Goal: Task Accomplishment & Management: Use online tool/utility

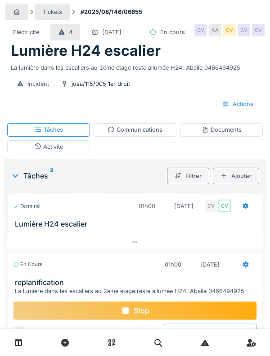
scroll to position [73, 0]
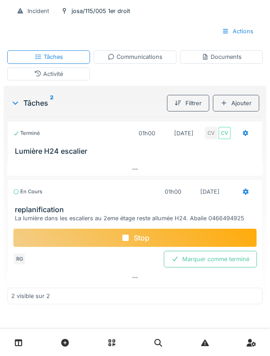
click at [34, 196] on div "En cours" at bounding box center [27, 192] width 29 height 8
click at [39, 200] on div "En cours 01h00 29/08/2025" at bounding box center [135, 192] width 244 height 17
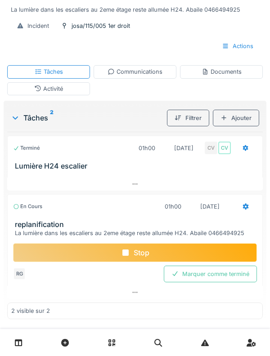
click at [46, 229] on h3 "replanification" at bounding box center [137, 225] width 244 height 9
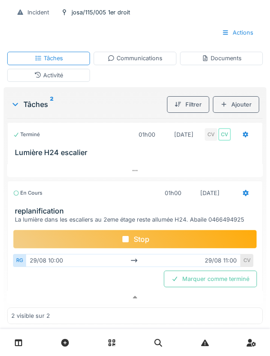
scroll to position [77, 0]
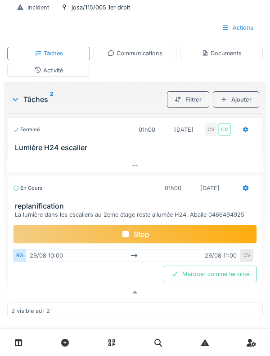
click at [44, 211] on h3 "replanification" at bounding box center [137, 206] width 244 height 9
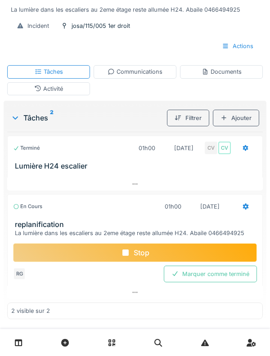
scroll to position [0, 0]
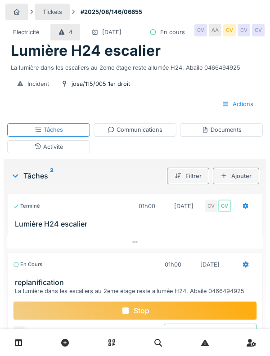
click at [33, 153] on div "Activité" at bounding box center [48, 146] width 83 height 13
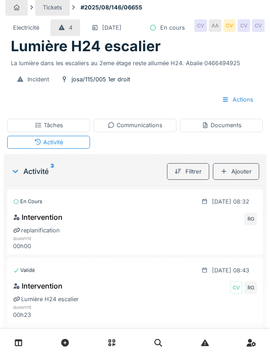
scroll to position [4, 0]
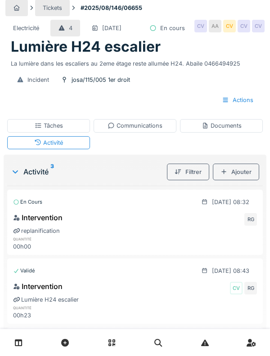
click at [33, 132] on div "Tâches" at bounding box center [48, 125] width 83 height 13
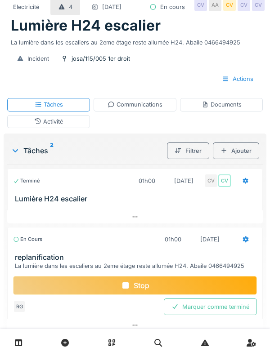
scroll to position [58, 0]
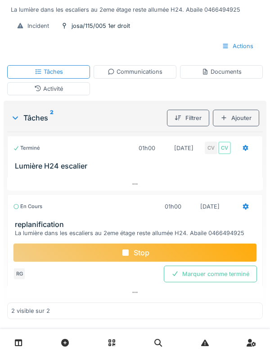
click at [63, 262] on div "Stop" at bounding box center [135, 253] width 244 height 19
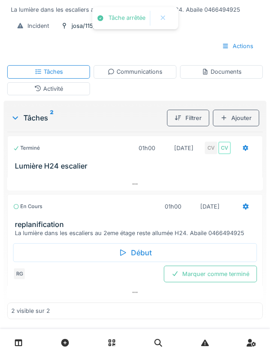
click at [25, 95] on div "Activité" at bounding box center [48, 88] width 83 height 13
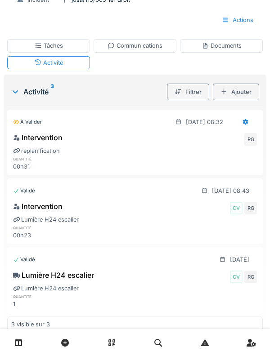
scroll to position [84, 0]
click at [239, 100] on div "Ajouter" at bounding box center [236, 92] width 46 height 17
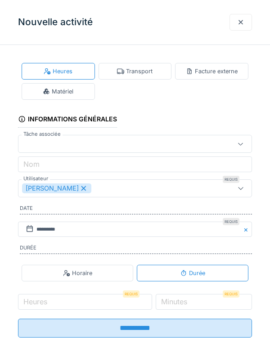
click at [144, 77] on div "Transport" at bounding box center [135, 71] width 73 height 17
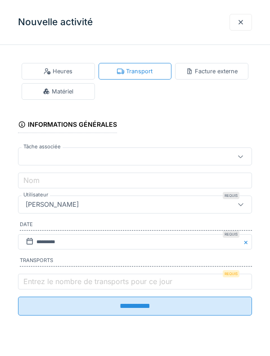
click at [49, 280] on label "Entrez le nombre de transports pour ce jour" at bounding box center [98, 281] width 153 height 11
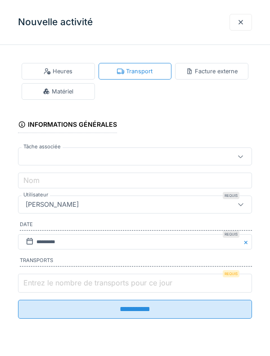
click at [49, 280] on input "Entrez le nombre de transports pour ce jour" at bounding box center [135, 283] width 234 height 19
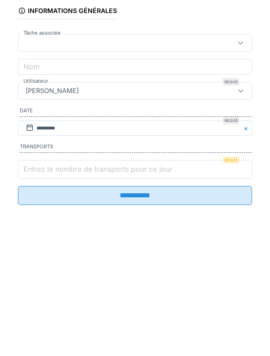
scroll to position [131, 0]
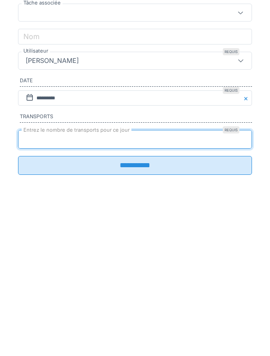
type input "*"
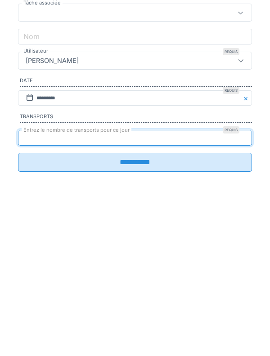
click at [219, 316] on input "**********" at bounding box center [135, 306] width 234 height 19
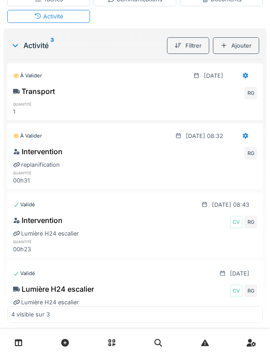
scroll to position [24, 0]
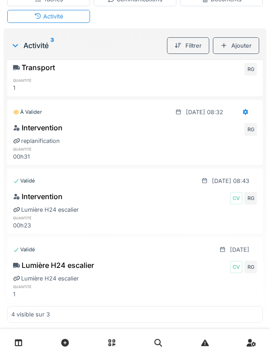
click at [29, 221] on h6 "quantité" at bounding box center [52, 218] width 79 height 6
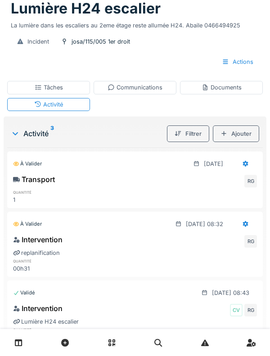
scroll to position [0, 0]
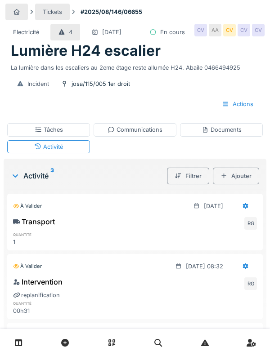
click at [31, 136] on div "Tâches" at bounding box center [48, 129] width 83 height 13
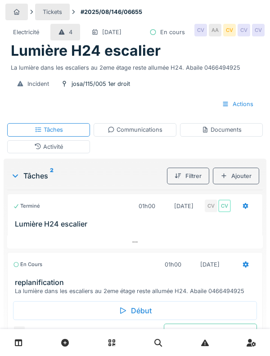
click at [34, 149] on icon at bounding box center [37, 147] width 7 height 6
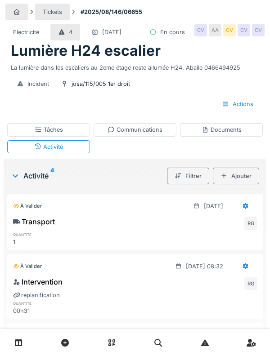
click at [239, 136] on div "Documents" at bounding box center [221, 129] width 83 height 13
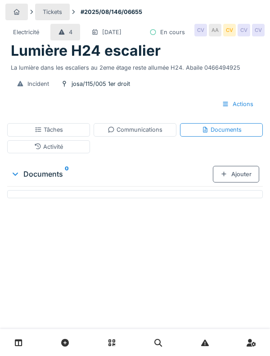
click at [239, 183] on div "Ajouter" at bounding box center [236, 174] width 46 height 17
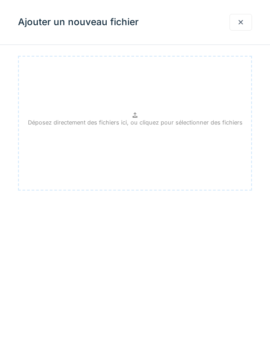
click at [50, 138] on div "Déposez directement des fichiers ici, ou cliquez pour sélectionner des fichiers" at bounding box center [135, 123] width 234 height 135
type input "**********"
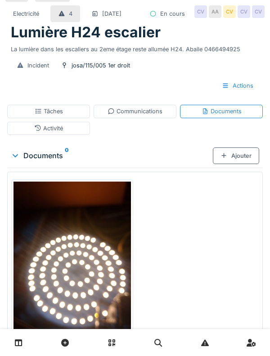
scroll to position [16, 0]
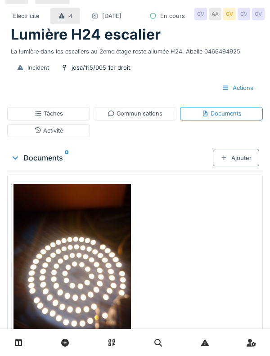
click at [30, 137] on div "Activité" at bounding box center [48, 130] width 83 height 13
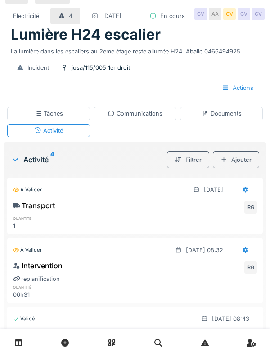
click at [29, 137] on div "Activité" at bounding box center [48, 130] width 83 height 13
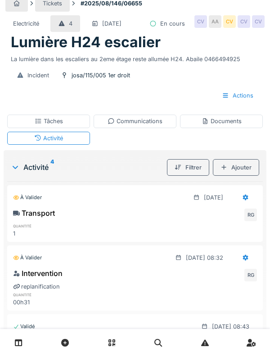
scroll to position [0, 0]
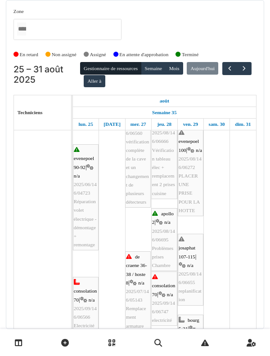
scroll to position [219, 0]
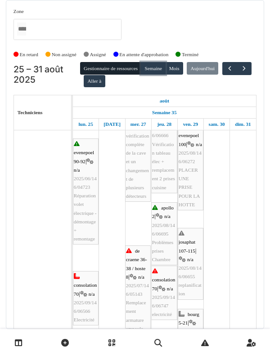
click at [158, 70] on button "Semaine" at bounding box center [153, 68] width 25 height 13
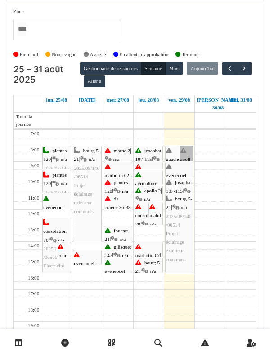
click at [185, 150] on link "apollo 2 | n/a 2025/08/146/06695 remplacer le ventilateur qui était aussi hs" at bounding box center [187, 154] width 14 height 16
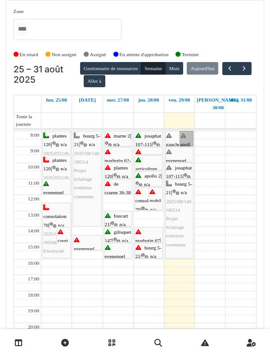
click at [187, 136] on link "apollo 2 | n/a 2025/08/146/06695 remplacer le ventilateur qui était aussi hs" at bounding box center [187, 139] width 14 height 16
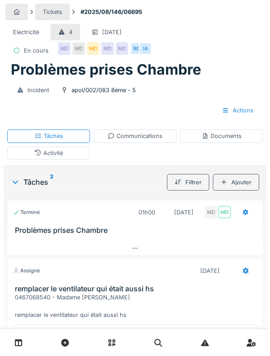
click at [24, 166] on div "Tâches 2 Filtrer Ajouter Terminé 01h00 [DATE] MD MD Problèmes prises Chambre As…" at bounding box center [135, 284] width 263 height 239
click at [31, 157] on div "Activité" at bounding box center [48, 153] width 83 height 13
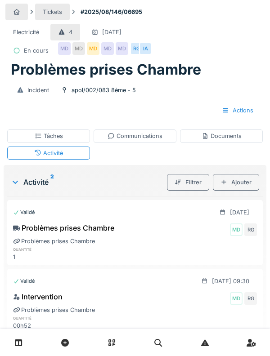
click at [23, 140] on div "Tâches" at bounding box center [48, 136] width 83 height 13
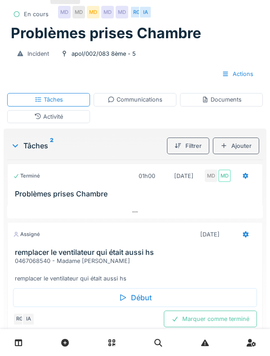
scroll to position [54, 0]
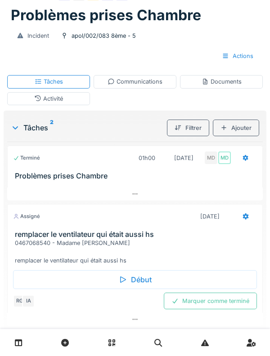
click at [27, 279] on div "Début" at bounding box center [135, 280] width 244 height 19
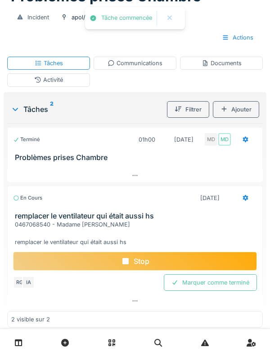
click at [29, 221] on h3 "remplacer le ventilateur qui était aussi hs" at bounding box center [137, 216] width 244 height 9
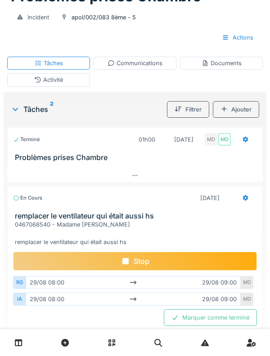
click at [28, 221] on h3 "remplacer le ventilateur qui était aussi hs" at bounding box center [137, 216] width 244 height 9
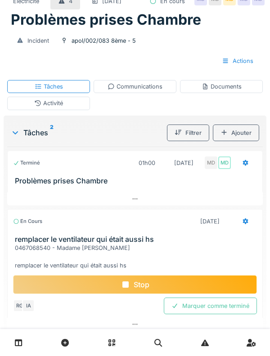
scroll to position [0, 0]
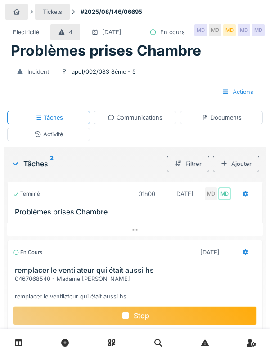
click at [124, 122] on div "Communications" at bounding box center [135, 117] width 55 height 9
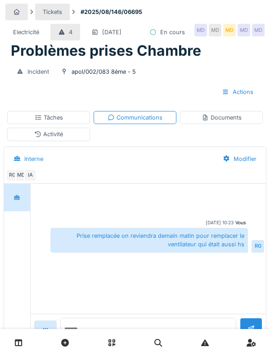
click at [216, 122] on div "Documents" at bounding box center [222, 117] width 40 height 9
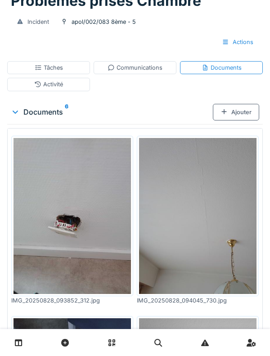
scroll to position [49, 0]
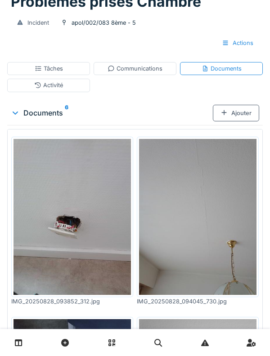
click at [33, 92] on div "Activité" at bounding box center [48, 85] width 83 height 13
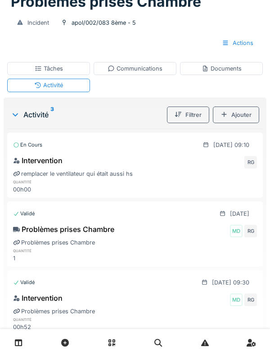
scroll to position [0, 0]
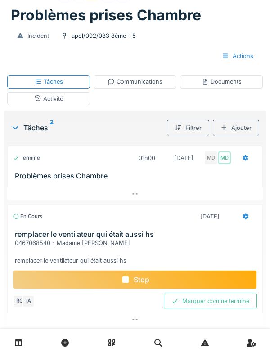
scroll to position [60, 0]
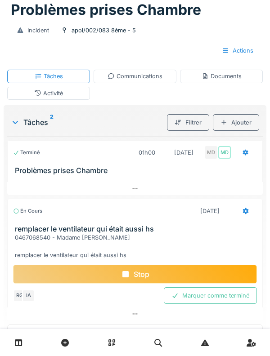
click at [182, 277] on div "Stop" at bounding box center [135, 274] width 244 height 19
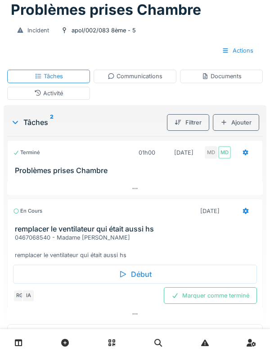
click at [10, 334] on link at bounding box center [18, 343] width 23 height 21
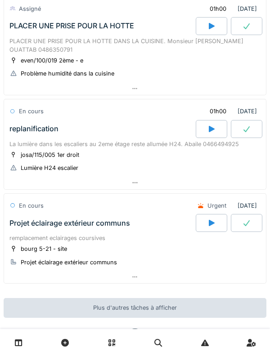
scroll to position [282, 0]
click at [213, 26] on icon at bounding box center [212, 26] width 6 height 6
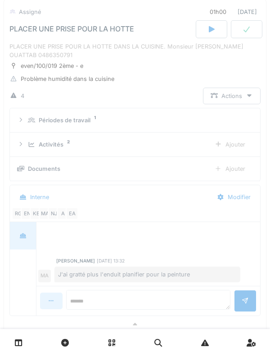
scroll to position [242, 0]
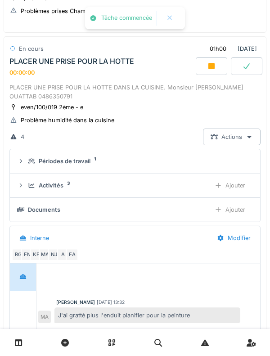
click at [30, 185] on icon at bounding box center [31, 186] width 7 height 6
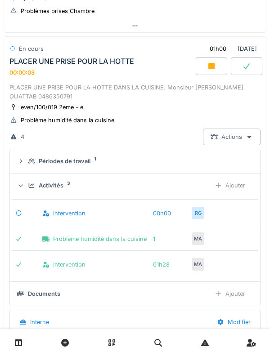
click at [244, 192] on div "Ajouter" at bounding box center [230, 185] width 46 height 17
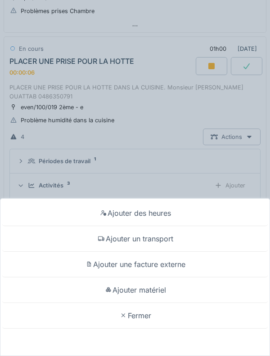
click at [73, 235] on div "Ajouter un transport" at bounding box center [135, 239] width 266 height 26
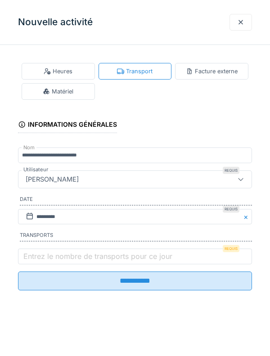
click at [49, 258] on label "Entrez le nombre de transports pour ce jour" at bounding box center [98, 256] width 153 height 11
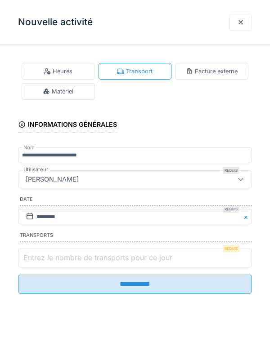
click at [49, 258] on input "Entrez le nombre de transports pour ce jour" at bounding box center [135, 258] width 234 height 19
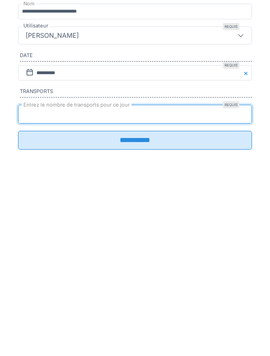
type input "*"
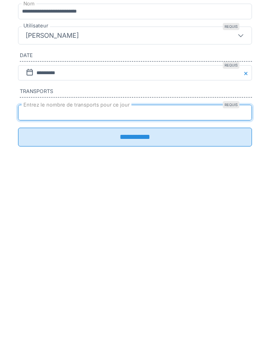
click at [240, 291] on input "**********" at bounding box center [135, 281] width 234 height 19
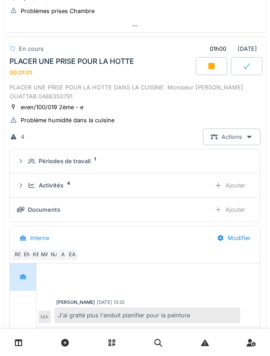
click at [27, 191] on div "Activités 4 Ajouter" at bounding box center [135, 185] width 236 height 17
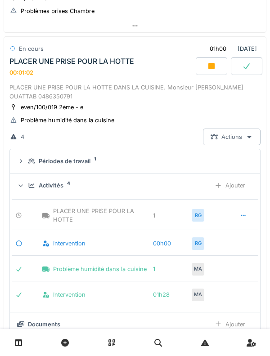
click at [27, 186] on div "Activités 4 Ajouter" at bounding box center [135, 185] width 236 height 17
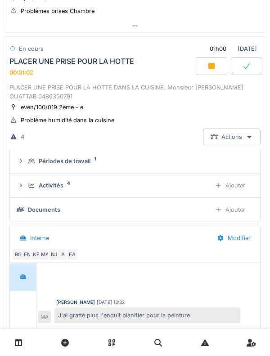
click at [29, 159] on icon at bounding box center [31, 161] width 7 height 6
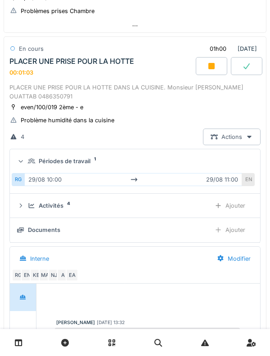
click at [26, 170] on div "RG 29/08 10:00 29/08 11:00 EN" at bounding box center [135, 180] width 247 height 20
click at [23, 164] on icon at bounding box center [21, 161] width 6 height 7
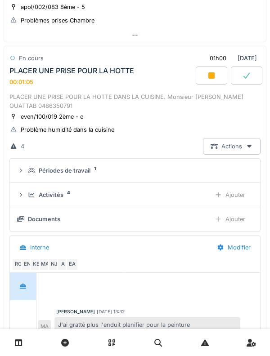
scroll to position [230, 0]
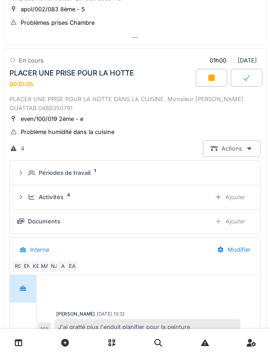
click at [24, 174] on div "Périodes de travail 1" at bounding box center [135, 173] width 236 height 9
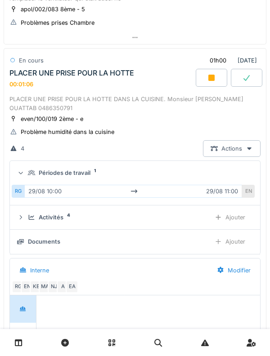
click at [28, 173] on icon at bounding box center [31, 173] width 7 height 6
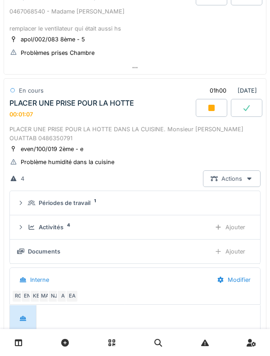
scroll to position [199, 0]
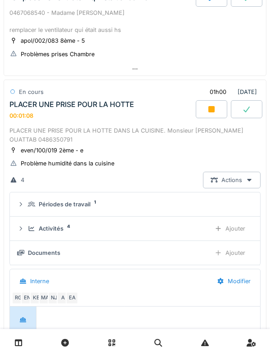
click at [25, 231] on div "Activités 4 Ajouter" at bounding box center [135, 229] width 236 height 17
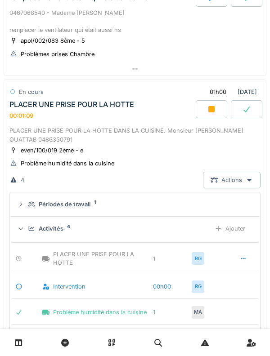
click at [27, 224] on div "Activités 4 Ajouter" at bounding box center [135, 229] width 236 height 17
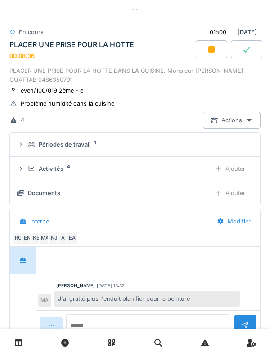
scroll to position [255, 0]
